Goal: Transaction & Acquisition: Subscribe to service/newsletter

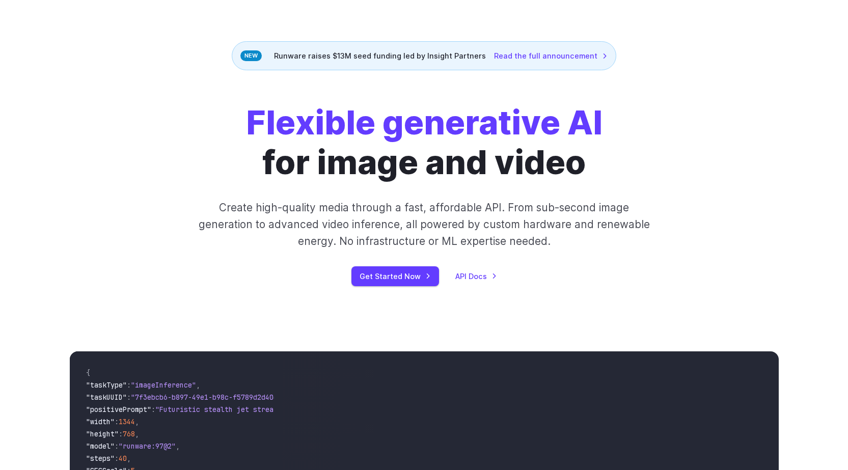
scroll to position [102, 0]
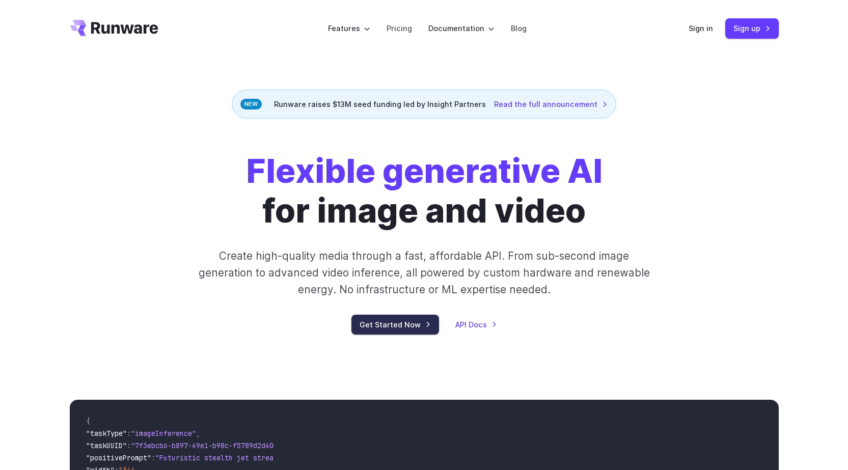
click at [414, 320] on link "Get Started Now" at bounding box center [396, 325] width 88 height 20
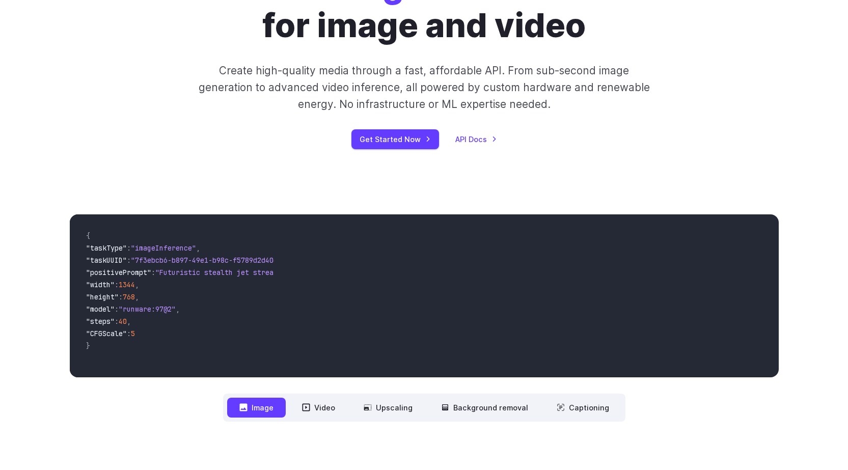
scroll to position [204, 0]
